Goal: Task Accomplishment & Management: Use online tool/utility

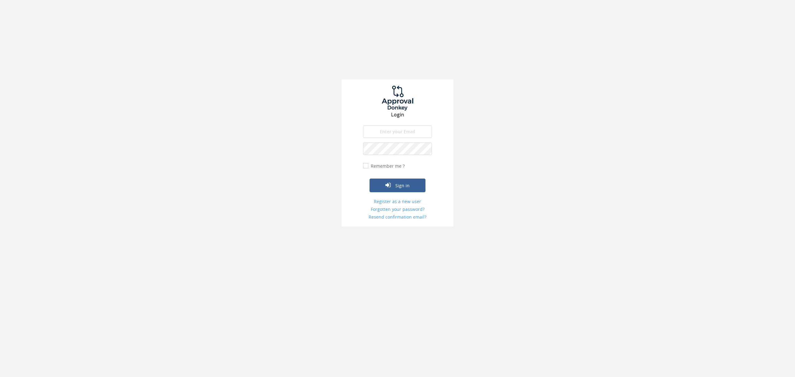
drag, startPoint x: 118, startPoint y: 117, endPoint x: 153, endPoint y: 114, distance: 34.6
click at [118, 117] on div "Login The email is required. Invalid email address. The password is required. T…" at bounding box center [397, 113] width 795 height 226
click at [401, 130] on input "email" at bounding box center [397, 131] width 69 height 12
type input "[PERSON_NAME][EMAIL_ADDRESS][PERSON_NAME][DOMAIN_NAME]"
click at [394, 185] on button "Sign in" at bounding box center [398, 186] width 56 height 14
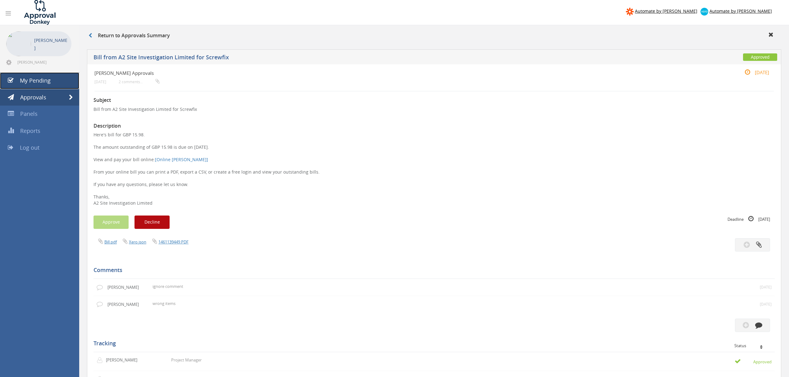
click at [55, 80] on link "My Pending" at bounding box center [39, 80] width 79 height 17
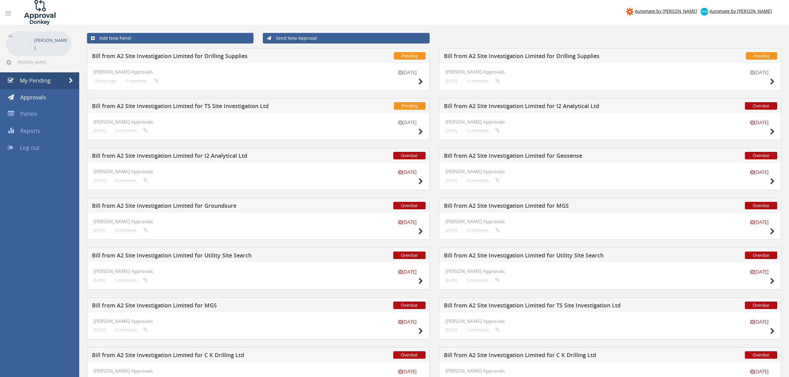
click at [262, 57] on h5 "Bill from A2 Site Investigation Limited for Drilling Supplies" at bounding box center [208, 57] width 233 height 8
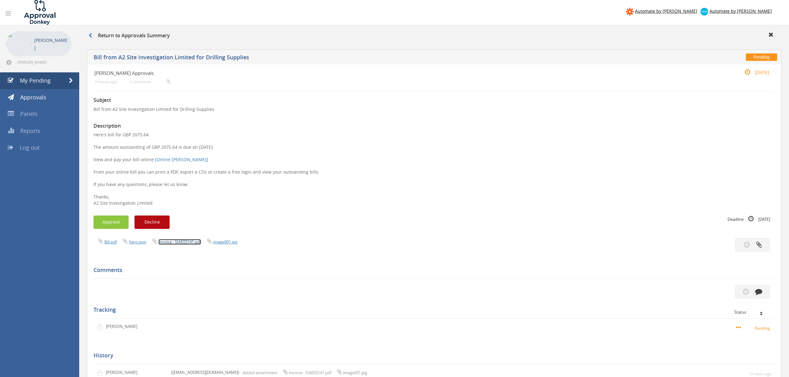
click at [182, 243] on link "Invoice - SIAE03141.pdf" at bounding box center [179, 242] width 43 height 6
click at [57, 76] on link "My Pending" at bounding box center [39, 80] width 79 height 17
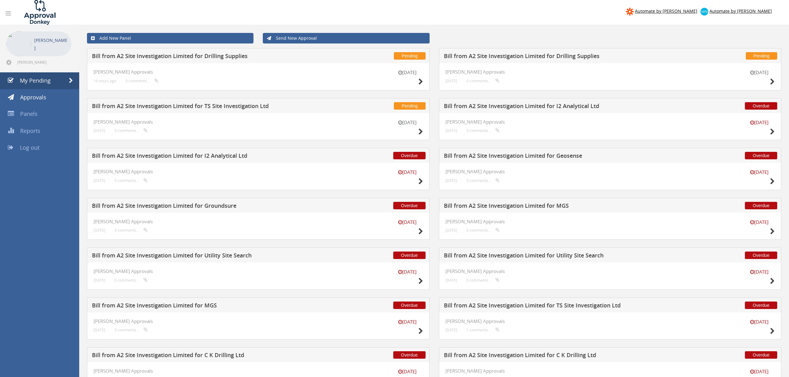
click at [566, 55] on h5 "Bill from A2 Site Investigation Limited for Drilling Supplies" at bounding box center [560, 57] width 233 height 8
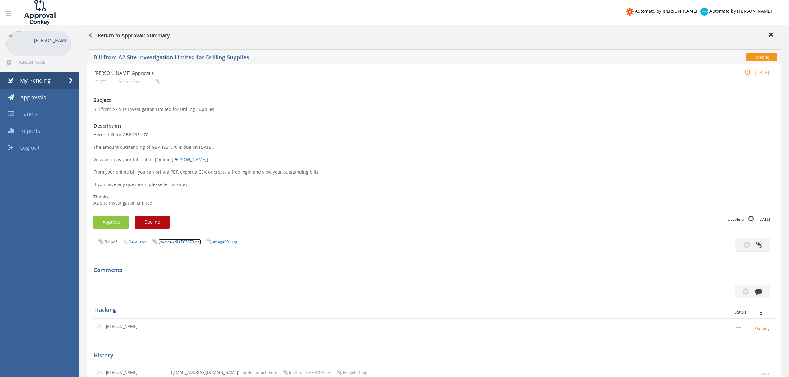
click at [177, 241] on link "Invoice - SIAE03073.pdf" at bounding box center [179, 242] width 43 height 6
click at [44, 82] on span "My Pending" at bounding box center [35, 80] width 31 height 7
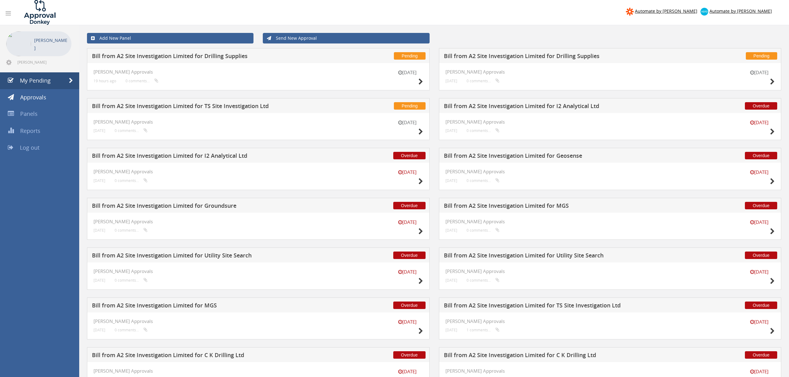
click at [638, 66] on div "[DATE] Albertos Approvals [DATE] 0 comments..." at bounding box center [610, 76] width 343 height 27
click at [583, 56] on h5 "Bill from A2 Site Investigation Limited for Drilling Supplies" at bounding box center [560, 57] width 233 height 8
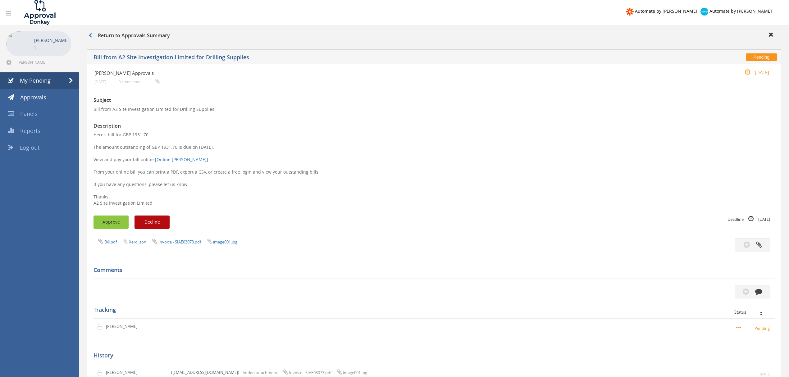
click at [115, 224] on button "Approve" at bounding box center [110, 222] width 35 height 13
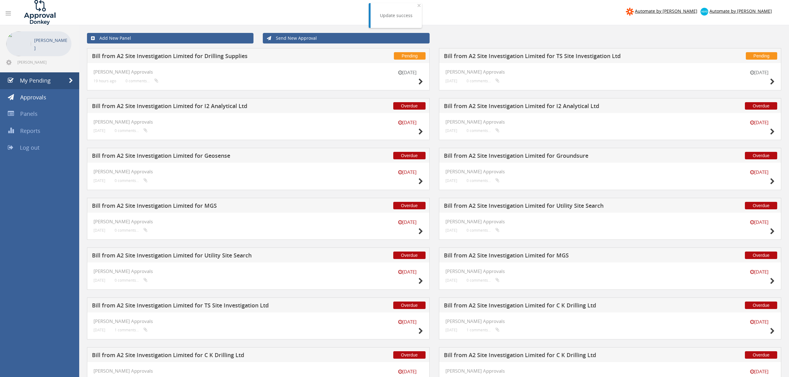
click at [521, 57] on h5 "Bill from A2 Site Investigation Limited for TS Site Investigation Ltd" at bounding box center [560, 57] width 233 height 8
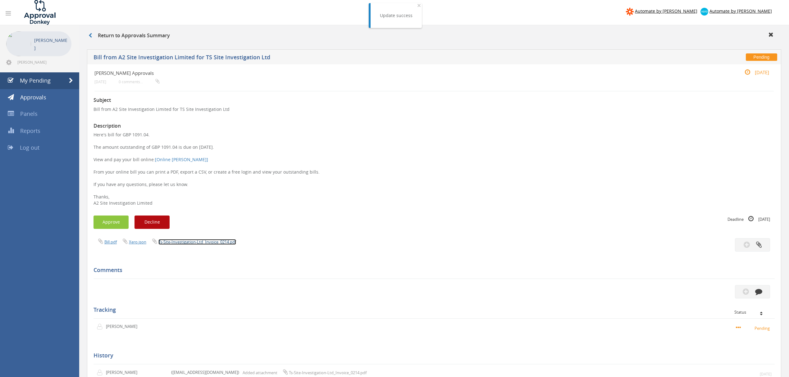
click at [218, 240] on link "Ts-Site-Investigation-Ltd_Invoice_0214.pdf" at bounding box center [197, 242] width 78 height 6
click at [118, 222] on button "Approve" at bounding box center [110, 222] width 35 height 13
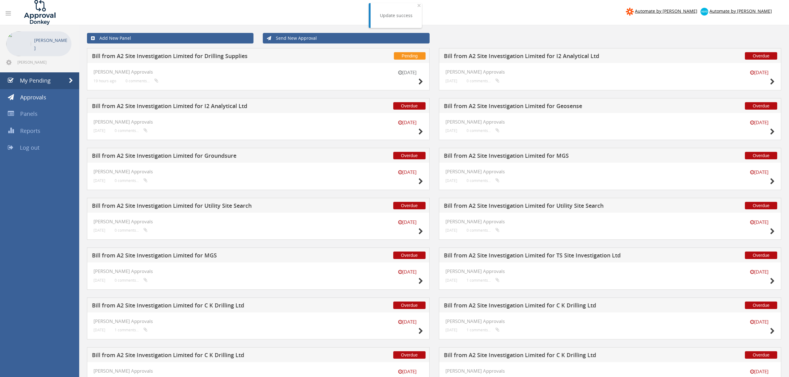
click at [562, 57] on h5 "Bill from A2 Site Investigation Limited for I2 Analytical Ltd" at bounding box center [560, 57] width 233 height 8
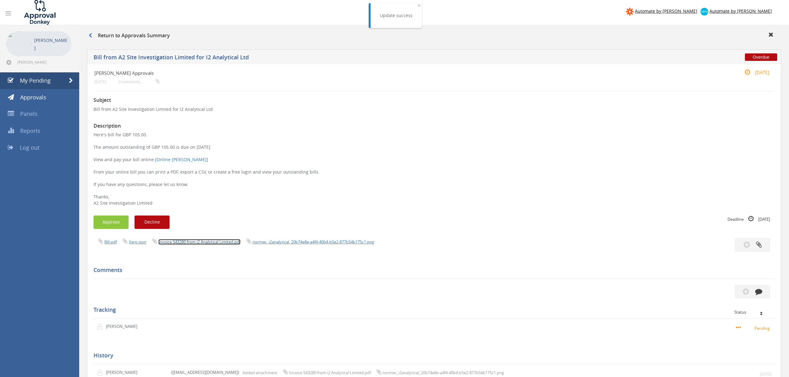
click at [230, 242] on link "Invoice 543280 from i2 Analytical Limited.pdf" at bounding box center [199, 242] width 82 height 6
click at [111, 218] on button "Approve" at bounding box center [110, 222] width 35 height 13
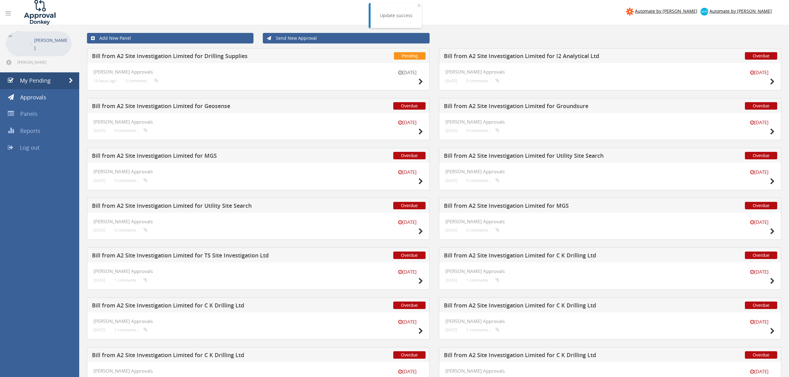
click at [558, 56] on h5 "Bill from A2 Site Investigation Limited for I2 Analytical Ltd" at bounding box center [560, 57] width 233 height 8
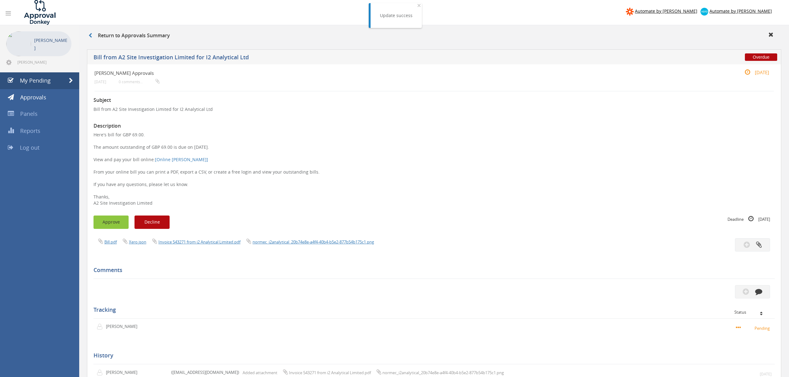
click at [114, 219] on button "Approve" at bounding box center [110, 222] width 35 height 13
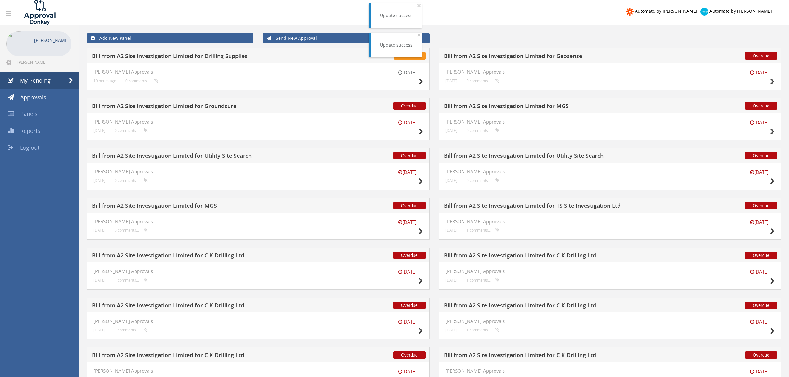
click at [544, 56] on h5 "Bill from A2 Site Investigation Limited for Geosense" at bounding box center [560, 57] width 233 height 8
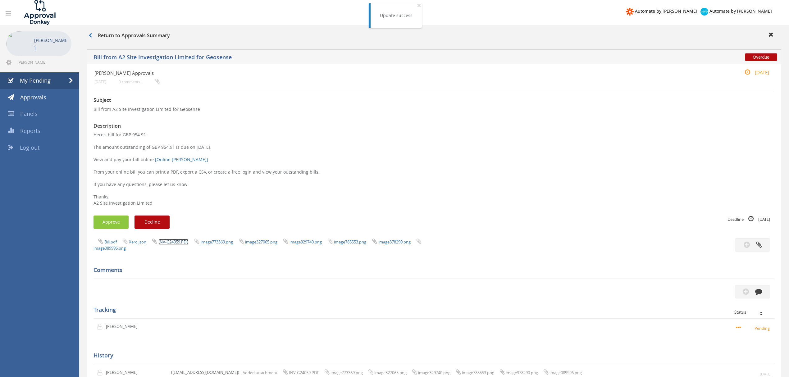
click at [179, 244] on link "INV-G24059.PDF" at bounding box center [173, 242] width 30 height 6
click at [108, 224] on button "Approve" at bounding box center [110, 222] width 35 height 13
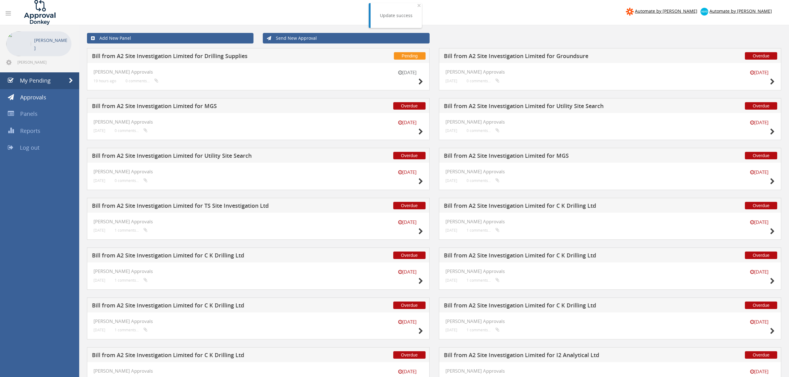
click at [577, 56] on h5 "Bill from A2 Site Investigation Limited for Groundsure" at bounding box center [560, 57] width 233 height 8
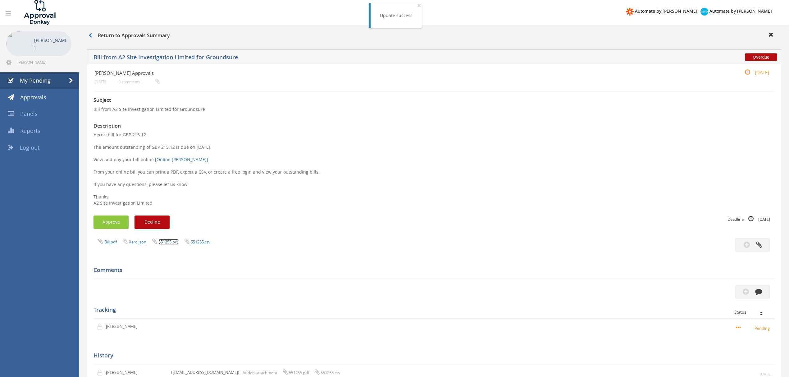
click at [169, 243] on link "551255.pdf" at bounding box center [168, 242] width 20 height 6
click at [119, 223] on button "Approve" at bounding box center [110, 222] width 35 height 13
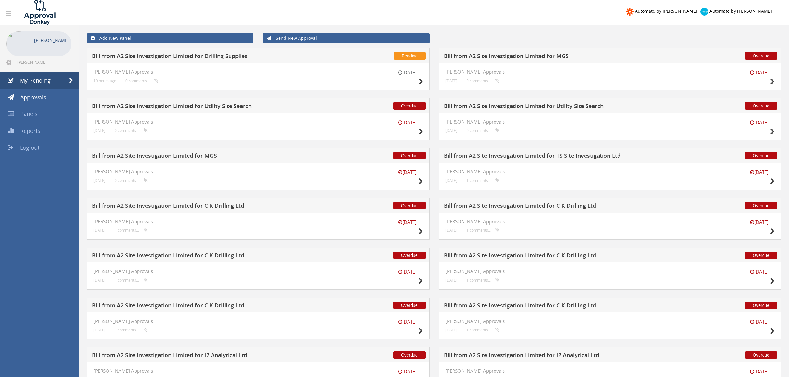
click at [530, 57] on h5 "Bill from A2 Site Investigation Limited for MGS" at bounding box center [560, 57] width 233 height 8
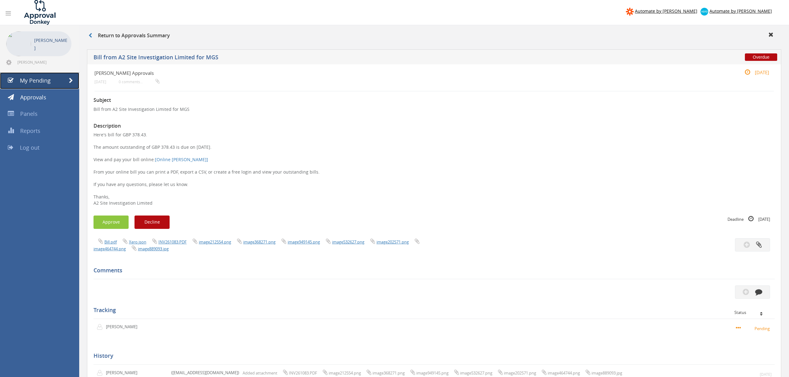
click at [31, 82] on span "My Pending" at bounding box center [35, 80] width 31 height 7
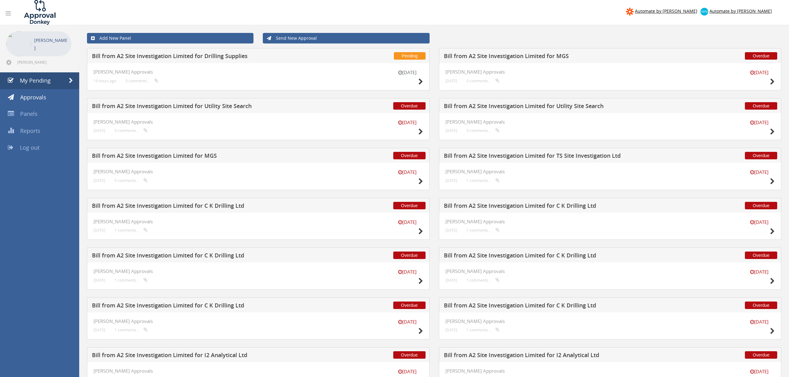
click at [512, 55] on h5 "Bill from A2 Site Investigation Limited for MGS" at bounding box center [560, 57] width 233 height 8
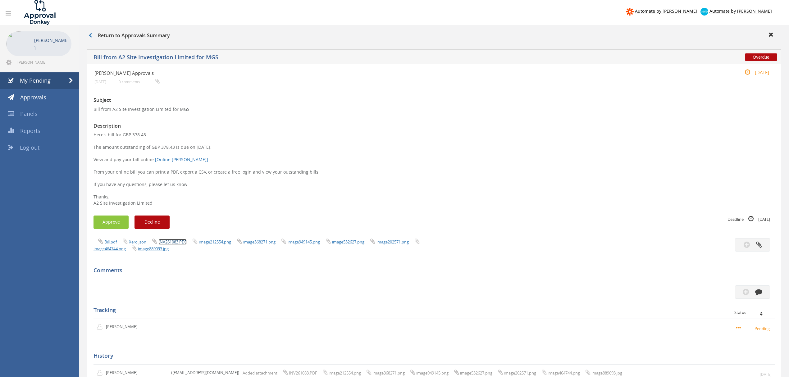
click at [180, 244] on link "INV261083.PDF" at bounding box center [172, 242] width 28 height 6
click at [116, 225] on button "Approve" at bounding box center [110, 222] width 35 height 13
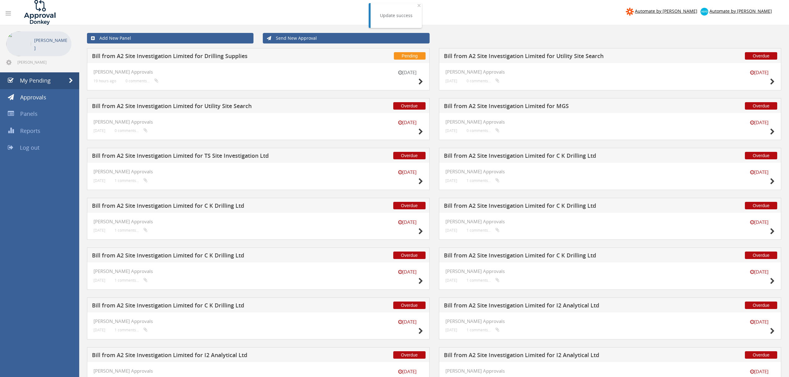
click at [541, 107] on h5 "Bill from A2 Site Investigation Limited for MGS" at bounding box center [560, 107] width 233 height 8
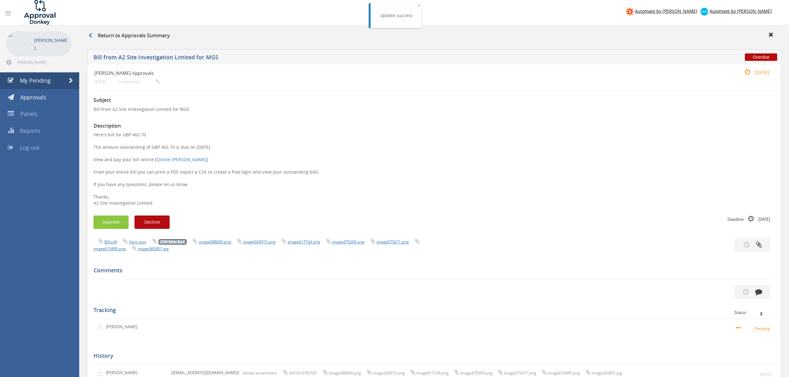
click at [176, 244] on link "INV261078.PDF" at bounding box center [172, 242] width 28 height 6
click at [101, 221] on button "Approve" at bounding box center [110, 222] width 35 height 13
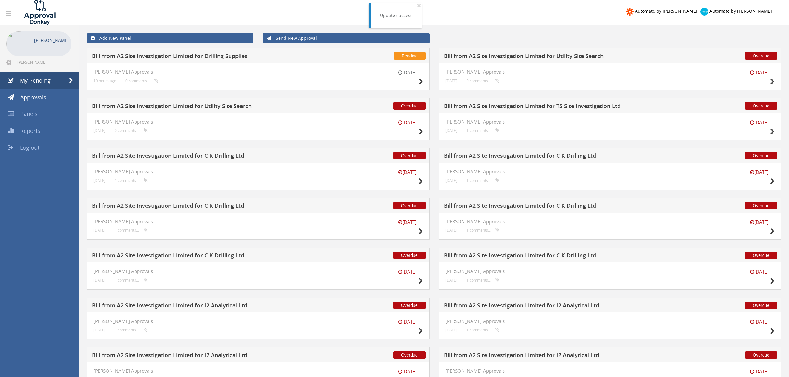
click at [199, 106] on h5 "Bill from A2 Site Investigation Limited for Utility Site Search" at bounding box center [208, 107] width 233 height 8
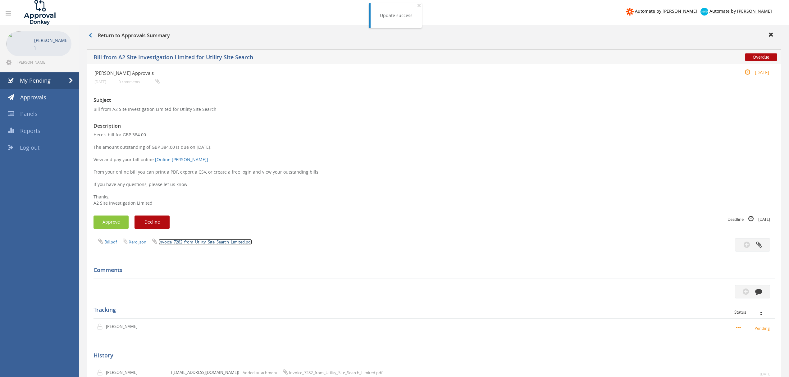
click at [199, 242] on link "Invoice_7282_from_Utility_Site_Search_Limited.pdf" at bounding box center [204, 242] width 93 height 6
click at [119, 223] on button "Approve" at bounding box center [110, 222] width 35 height 13
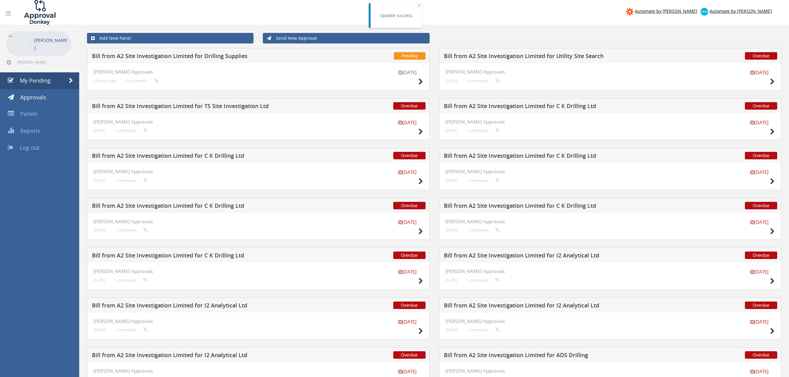
click at [526, 57] on h5 "Bill from A2 Site Investigation Limited for Utility Site Search" at bounding box center [560, 57] width 233 height 8
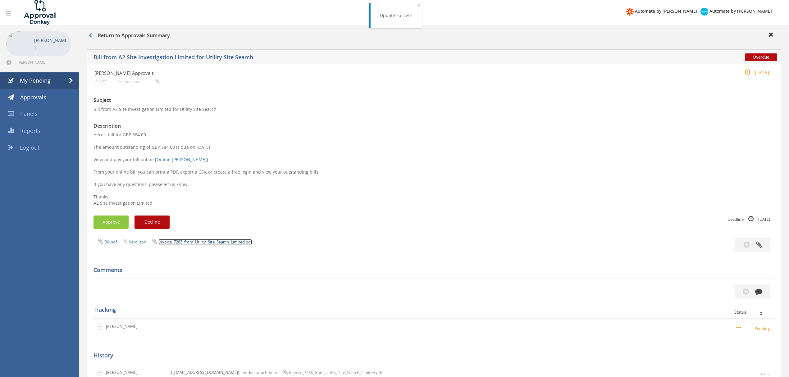
click at [185, 242] on link "Invoice_7283_from_Utility_Site_Search_Limited.pdf" at bounding box center [204, 242] width 93 height 6
click at [111, 225] on button "Approve" at bounding box center [110, 222] width 35 height 13
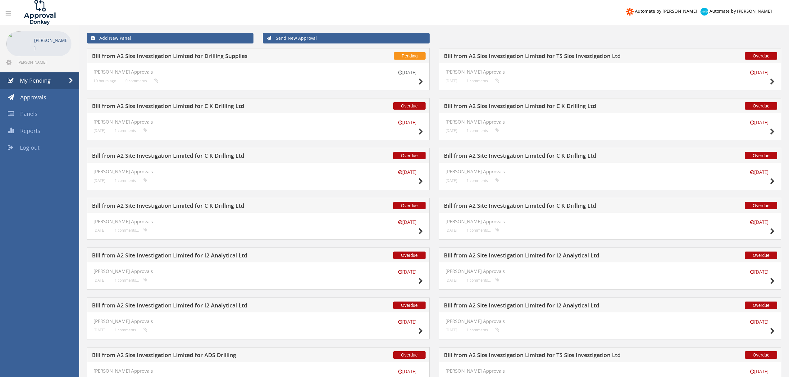
click at [157, 13] on nav "Automate by [PERSON_NAME] Automate by [PERSON_NAME]" at bounding box center [394, 12] width 798 height 25
click at [245, 55] on h5 "Bill from A2 Site Investigation Limited for Drilling Supplies" at bounding box center [208, 57] width 233 height 8
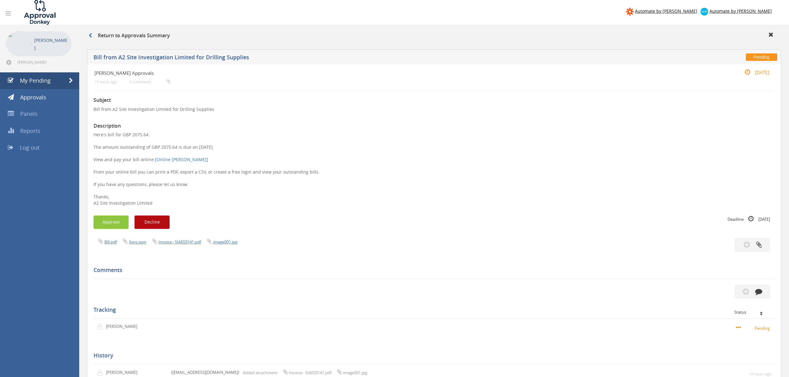
click at [183, 239] on div "Bill.pdf Xero.json Invoice - SIAE03141.pdf image001.jpg" at bounding box center [261, 241] width 345 height 7
click at [184, 242] on link "Invoice - SIAE03141.pdf" at bounding box center [179, 242] width 43 height 6
click at [112, 224] on button "Approve" at bounding box center [110, 222] width 35 height 13
